Goal: Information Seeking & Learning: Learn about a topic

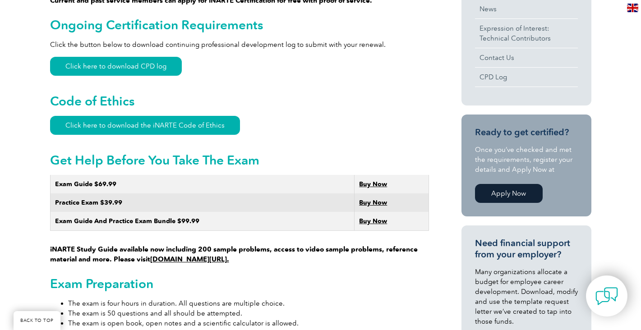
scroll to position [427, 0]
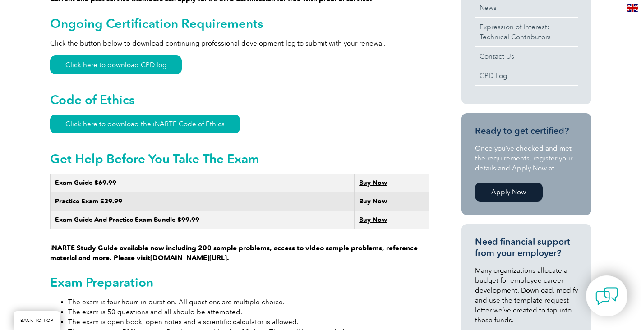
click at [187, 254] on link "www.learnemc.com/inarte." at bounding box center [189, 258] width 79 height 8
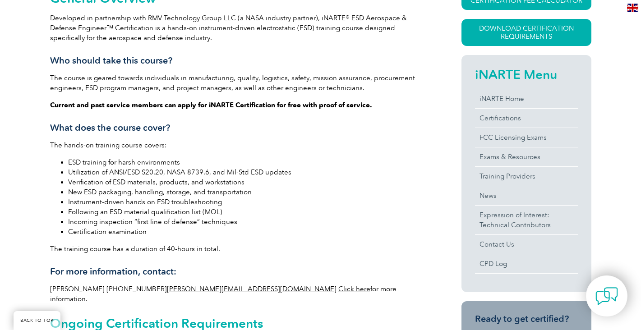
click at [18, 208] on div "General Overview Developed in partnership with RMV Technology Group LLC (a NASA…" at bounding box center [320, 304] width 641 height 680
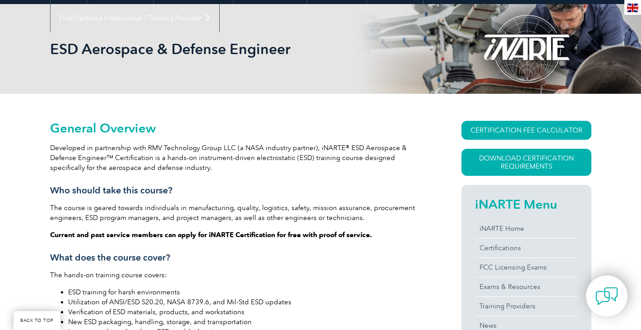
scroll to position [108, 0]
